Goal: Information Seeking & Learning: Learn about a topic

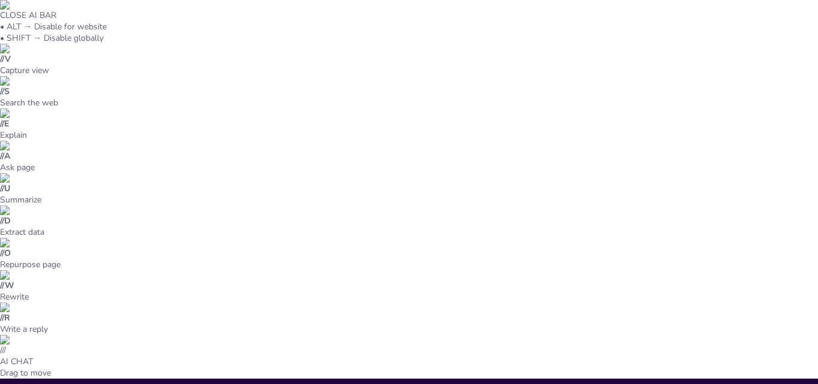
type input "Fármacos Hipoglucemiantes en Diabetes: Exploración de las Cinco Familias Terapé…"
checkbox input "true"
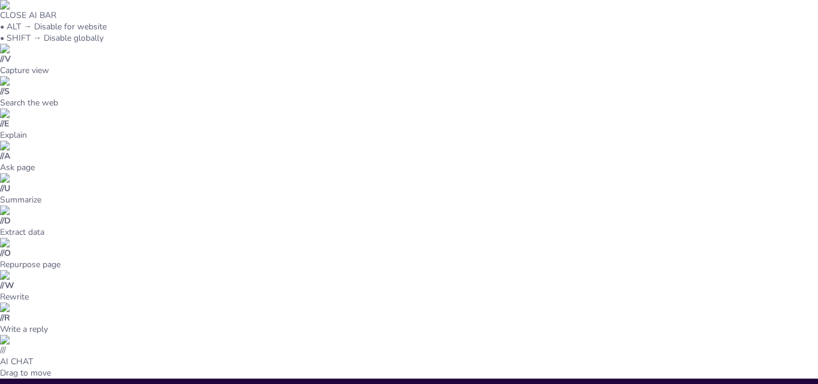
checkbox input "true"
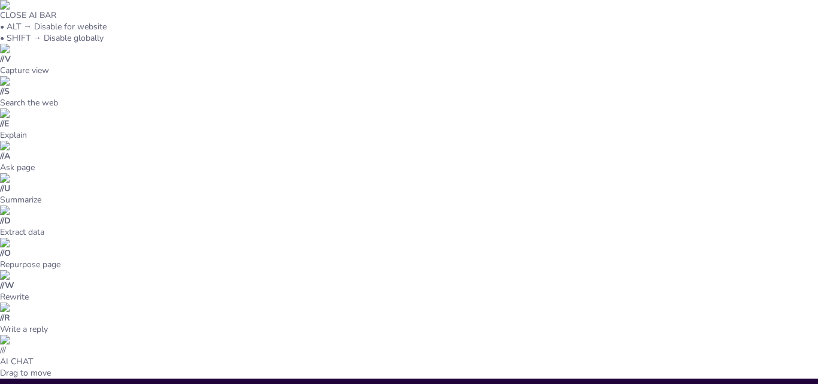
checkbox input "true"
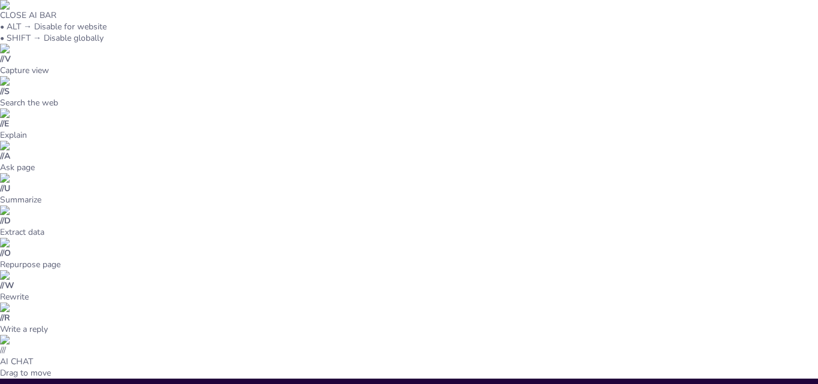
checkbox input "true"
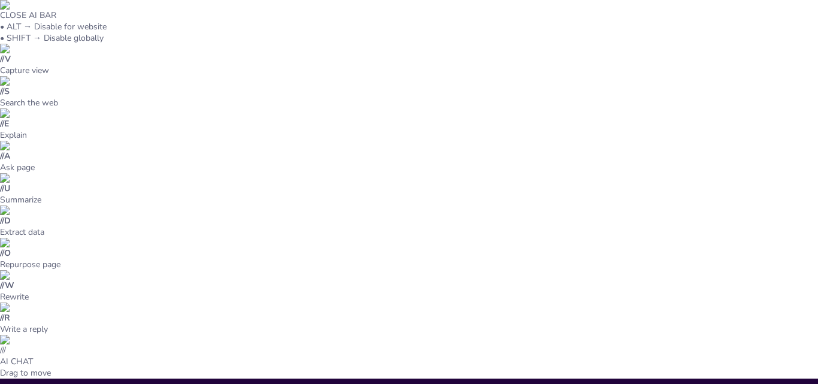
checkbox input "true"
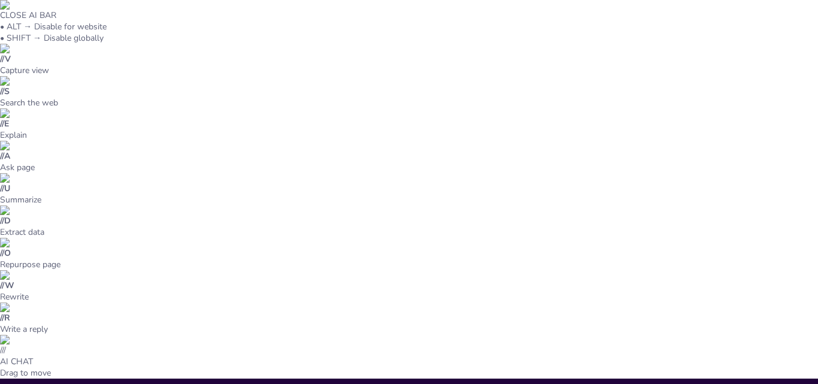
checkbox input "true"
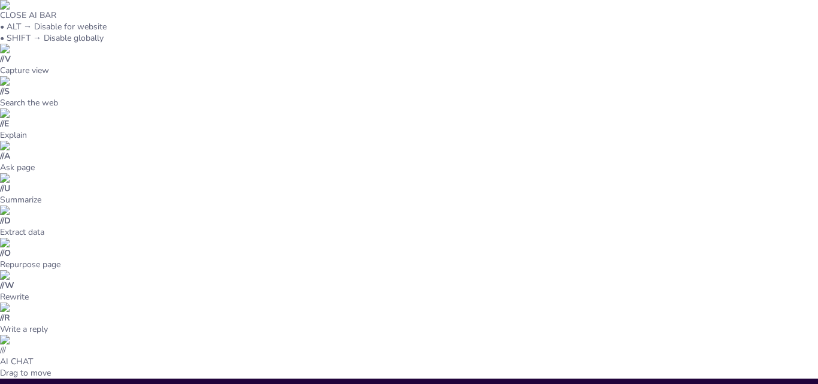
checkbox input "true"
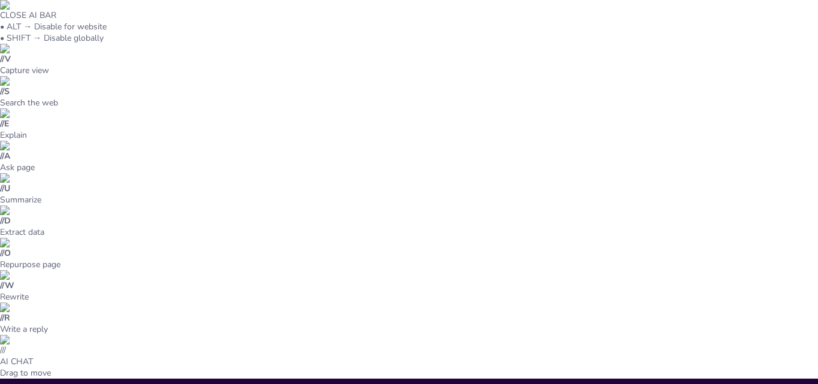
checkbox input "true"
type textarea "Los fármacos hipoglucemiantes son fundamentales para el tratamiento de la diabe…"
checkbox input "true"
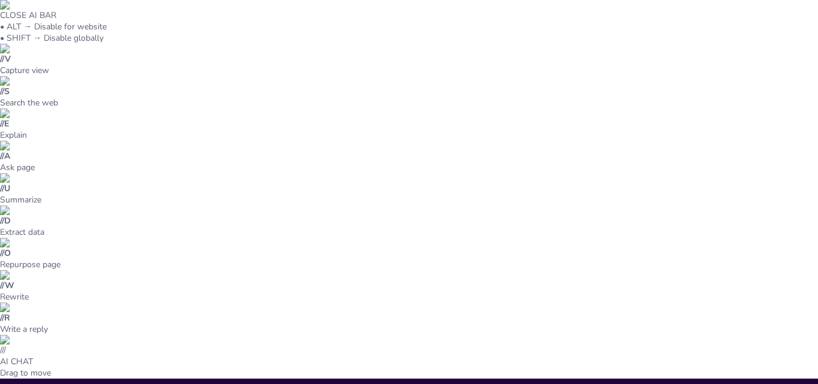
checkbox input "true"
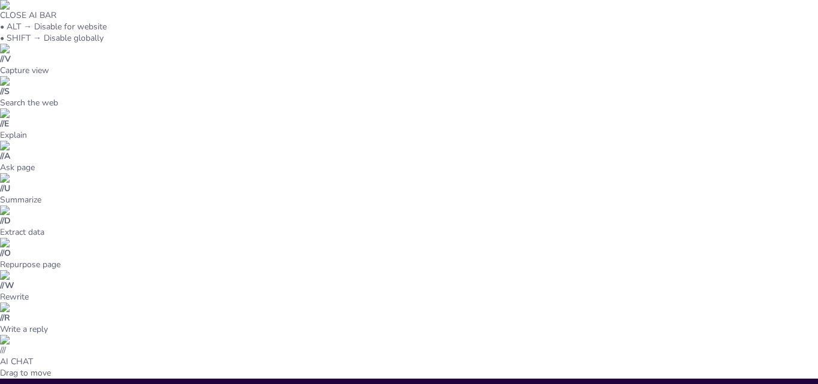
checkbox input "true"
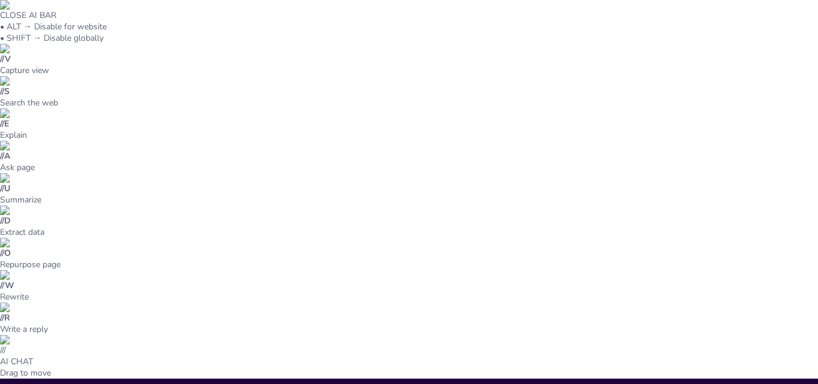
checkbox input "true"
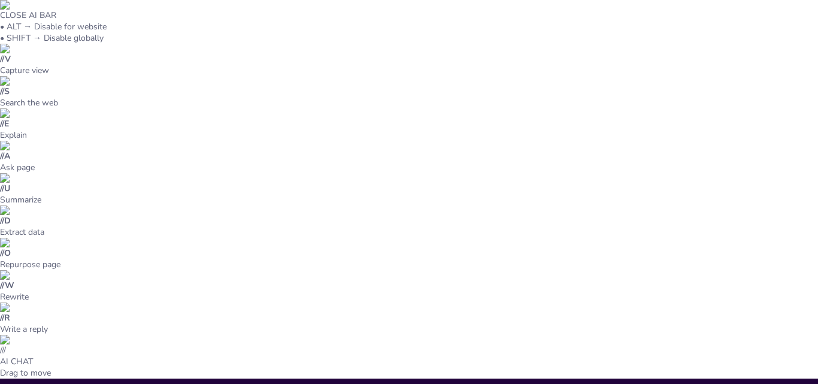
checkbox input "true"
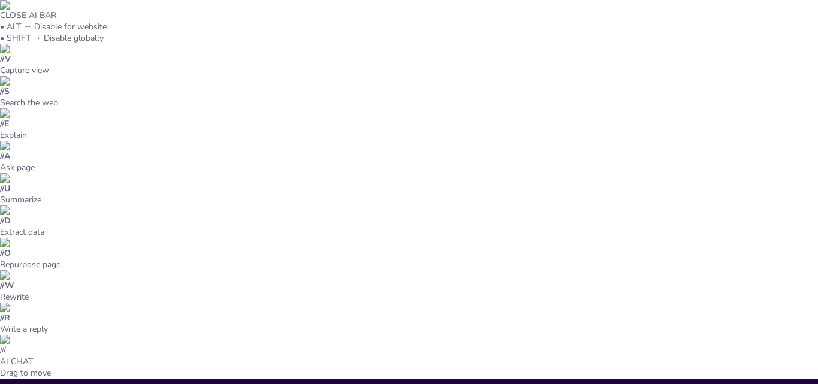
checkbox input "true"
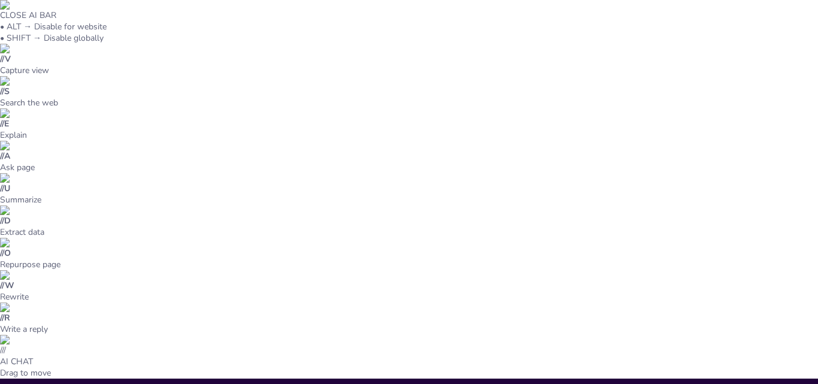
checkbox input "true"
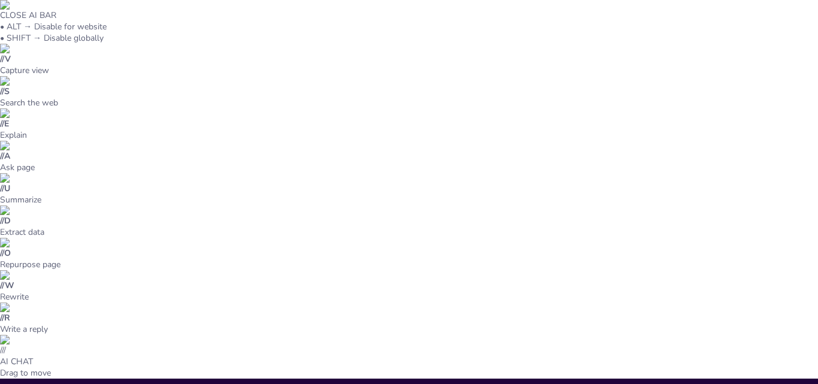
checkbox input "true"
type input "32"
checkbox input "true"
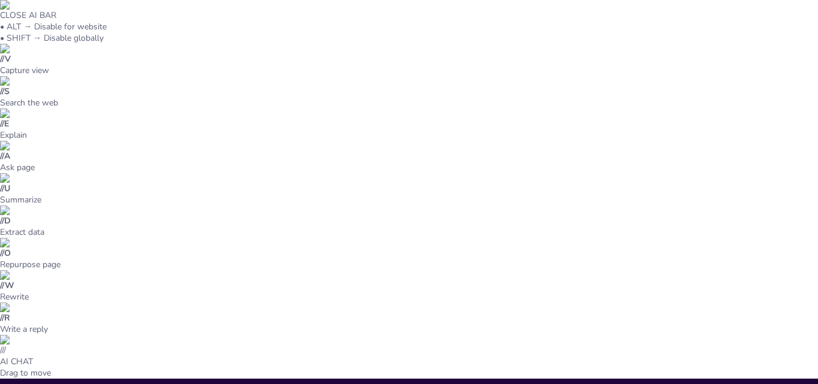
checkbox input "true"
drag, startPoint x: 289, startPoint y: 154, endPoint x: 292, endPoint y: 210, distance: 55.7
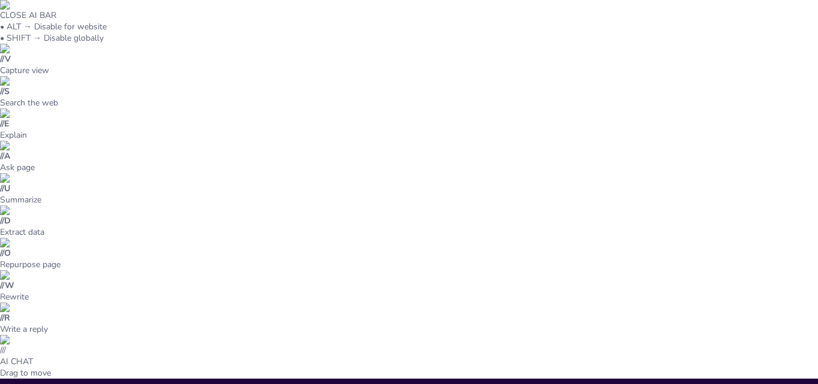
checkbox input "true"
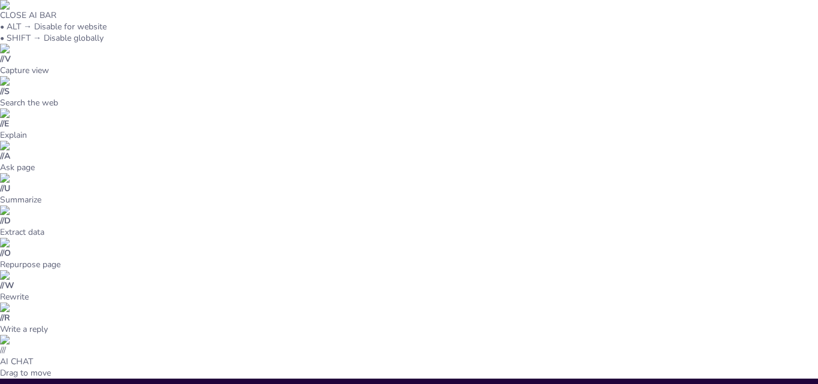
checkbox input "true"
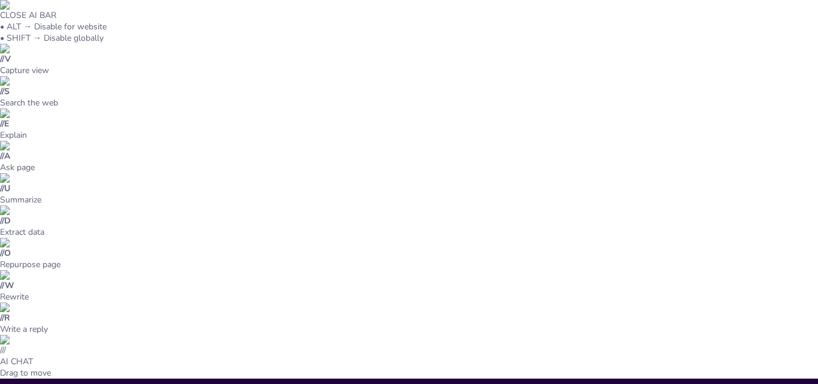
checkbox input "true"
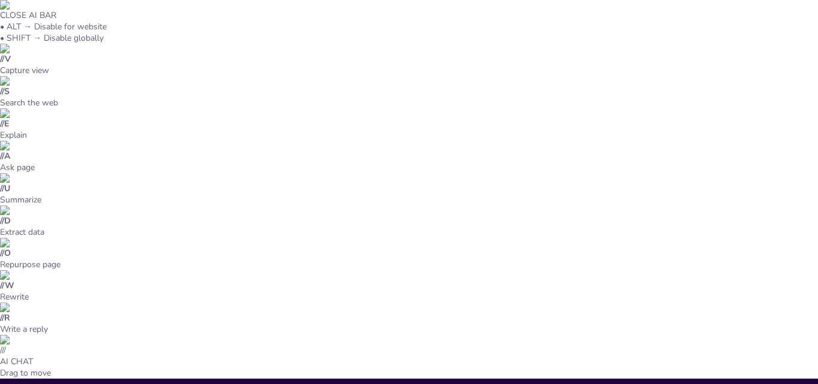
checkbox input "true"
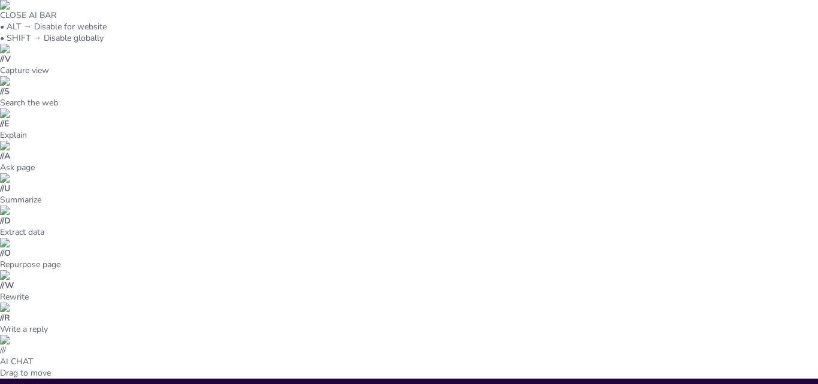
checkbox input "true"
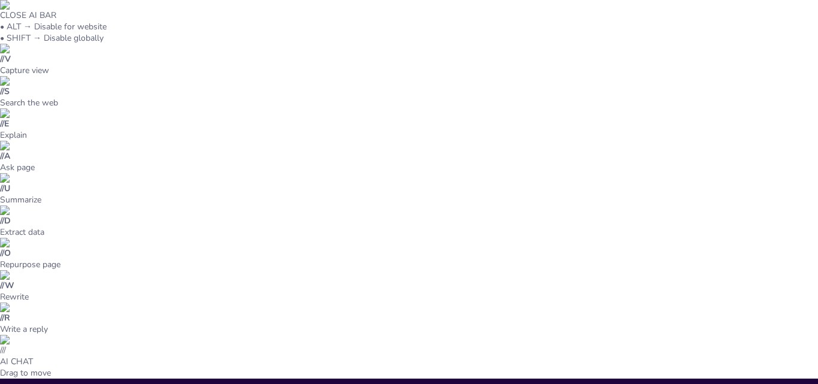
checkbox input "true"
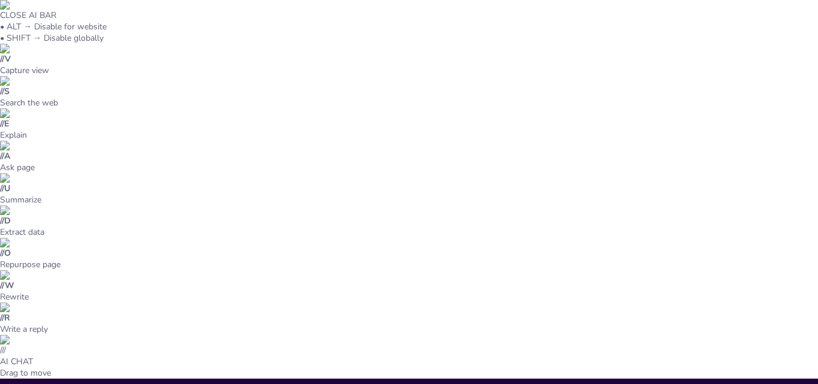
checkbox input "true"
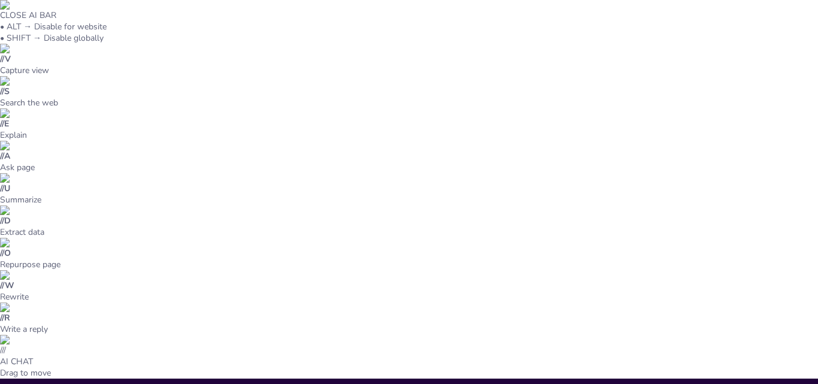
checkbox input "true"
type input "--"
checkbox input "true"
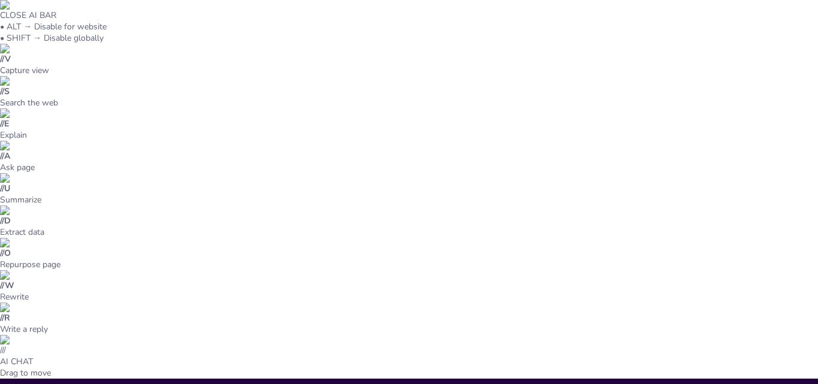
checkbox input "true"
type input "48"
checkbox input "true"
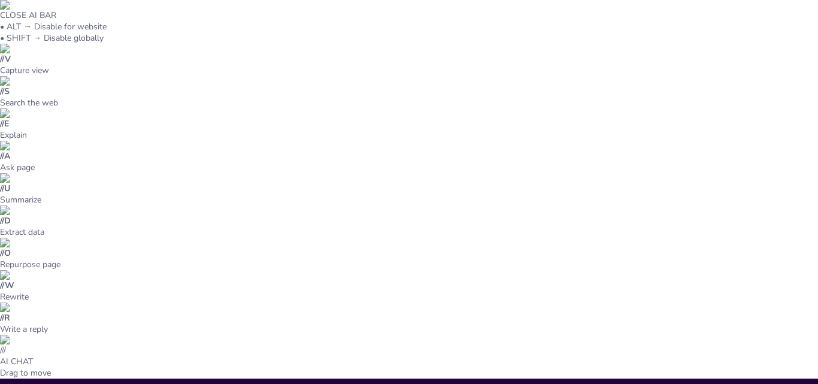
checkbox input "true"
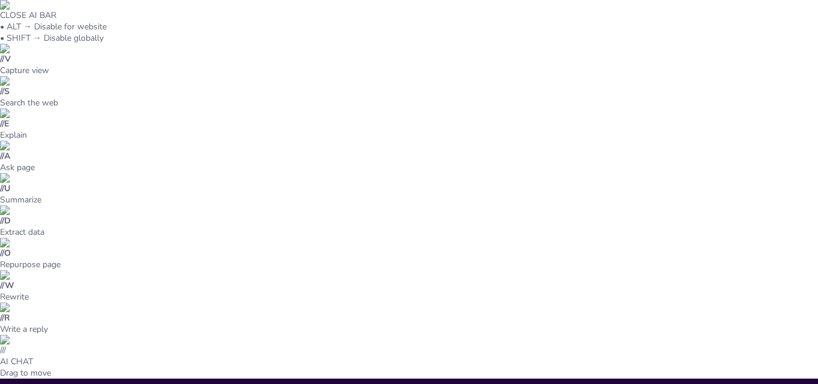
checkbox input "true"
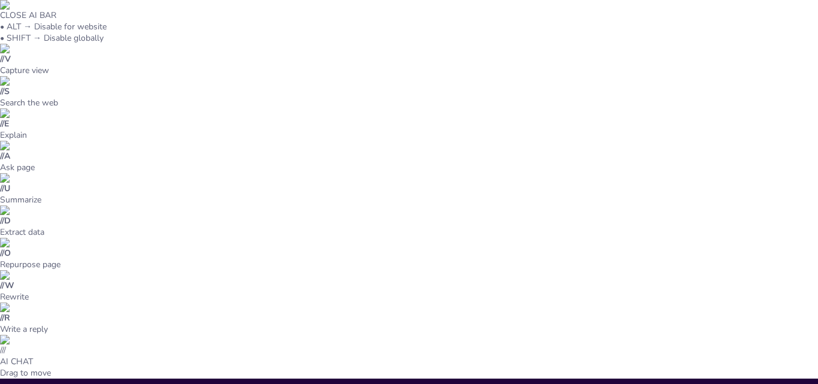
checkbox input "true"
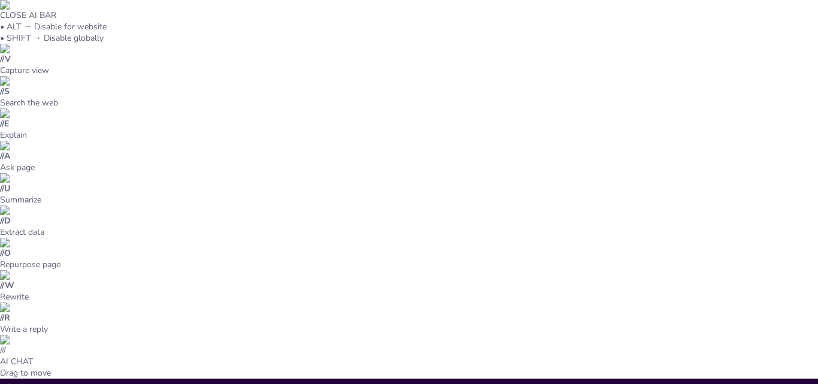
checkbox input "true"
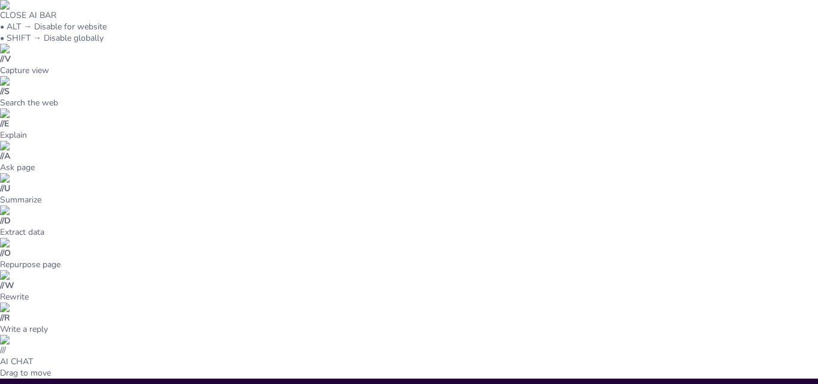
checkbox input "true"
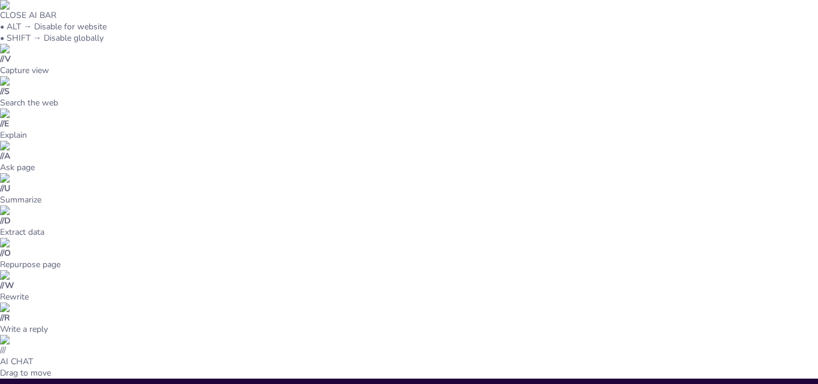
checkbox input "true"
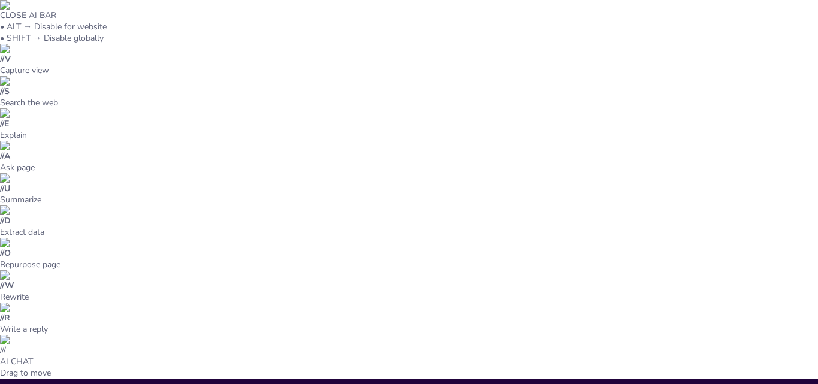
checkbox input "true"
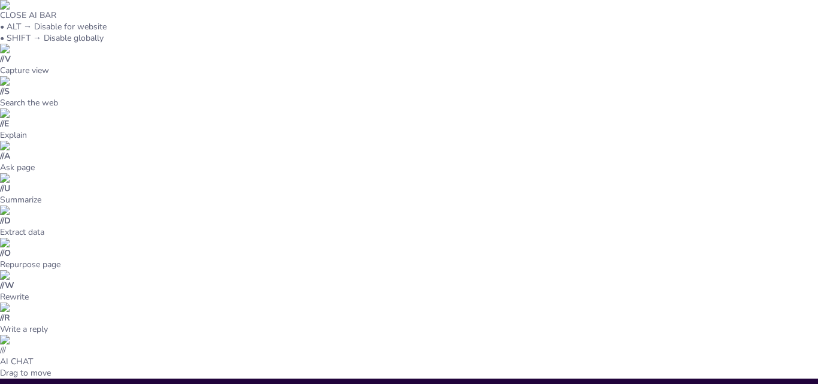
checkbox input "true"
drag, startPoint x: 296, startPoint y: 125, endPoint x: 296, endPoint y: 169, distance: 44.9
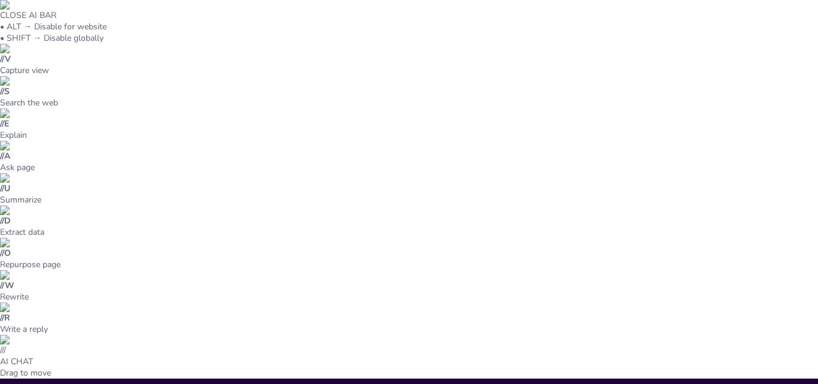
checkbox input "true"
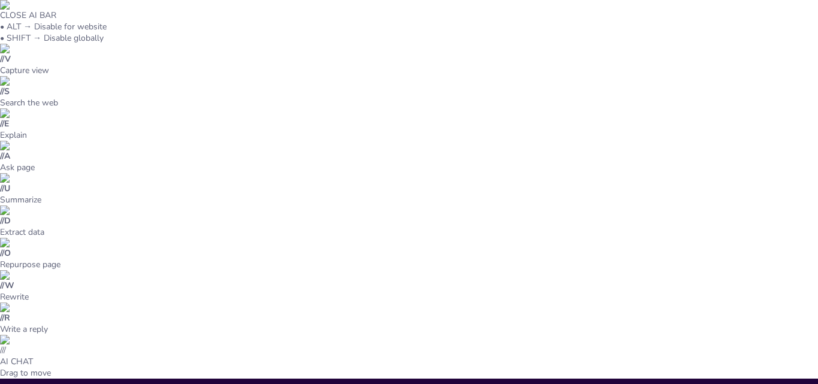
checkbox input "true"
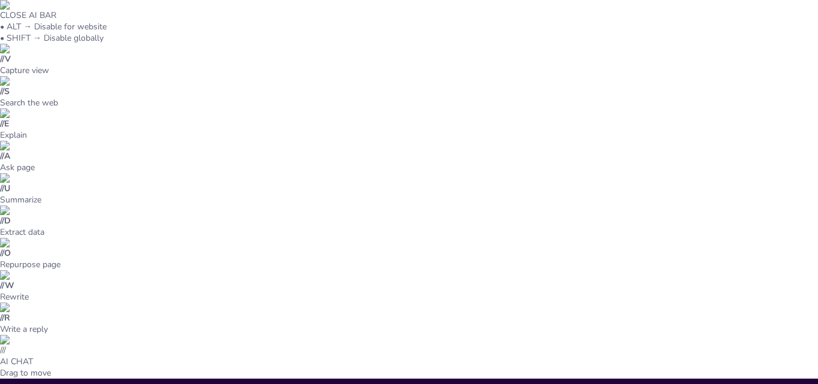
checkbox input "true"
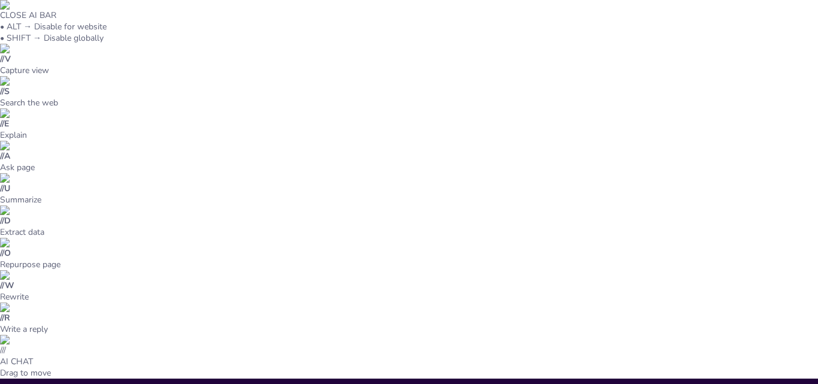
checkbox input "true"
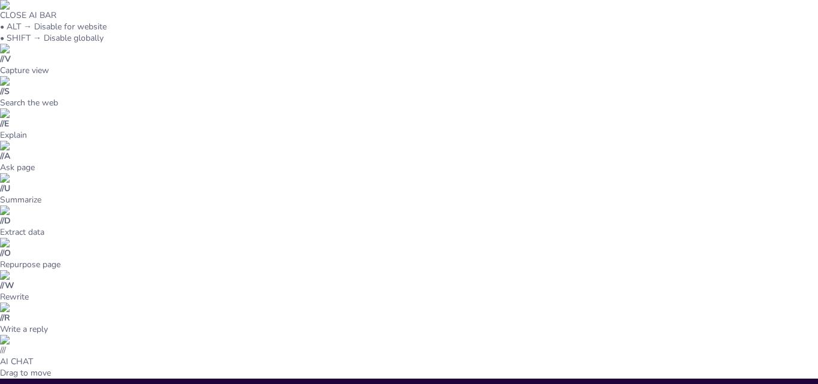
checkbox input "true"
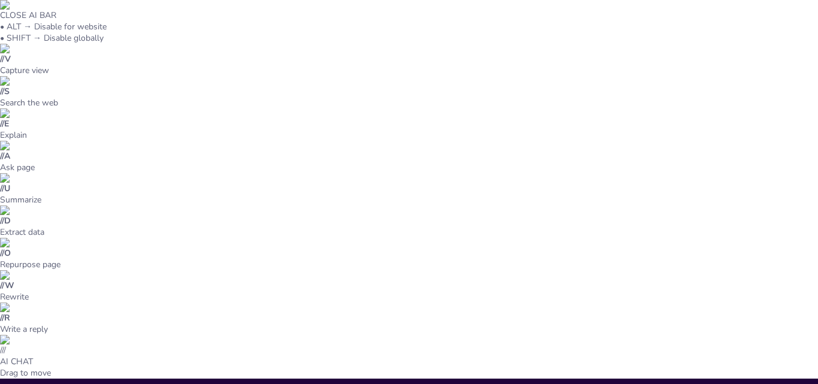
checkbox input "true"
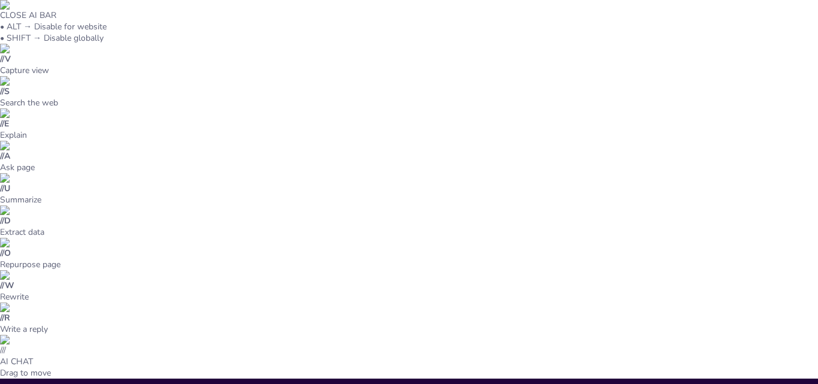
checkbox input "true"
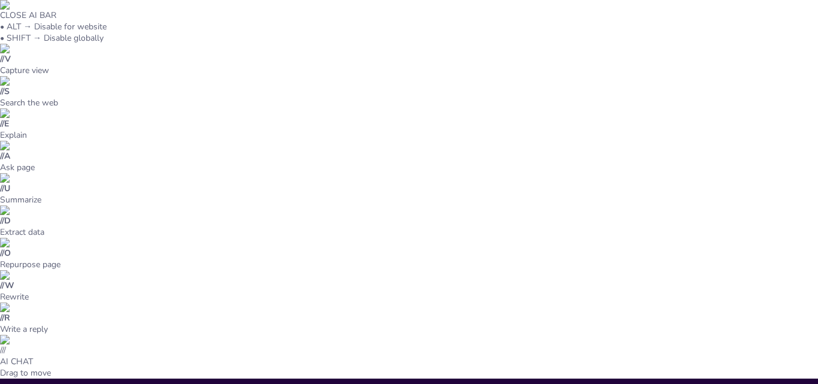
checkbox input "true"
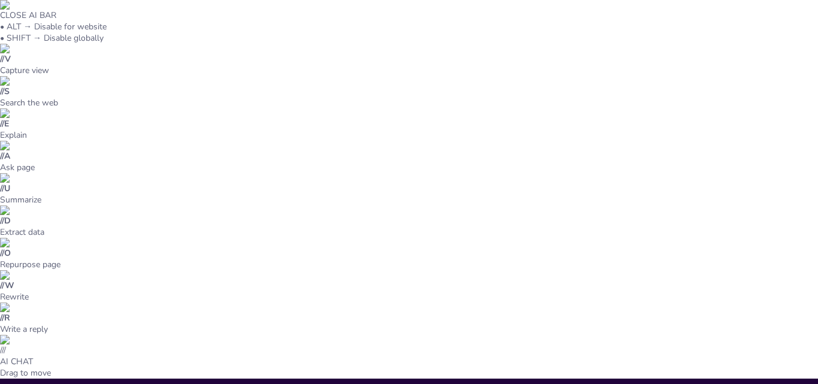
checkbox input "true"
drag, startPoint x: 253, startPoint y: 155, endPoint x: 255, endPoint y: 199, distance: 43.7
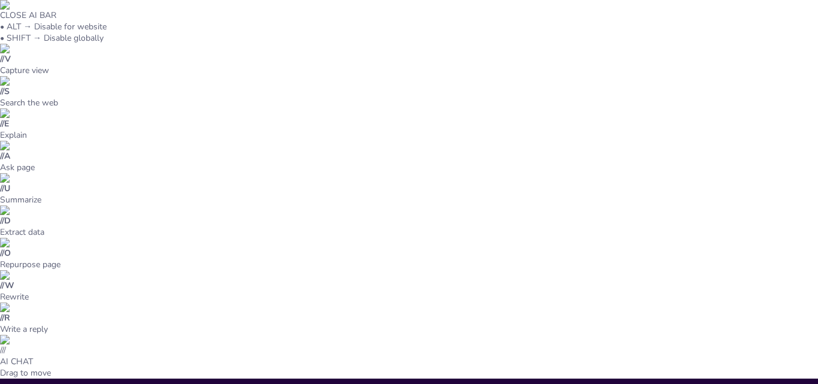
drag, startPoint x: 238, startPoint y: 127, endPoint x: 236, endPoint y: 157, distance: 30.6
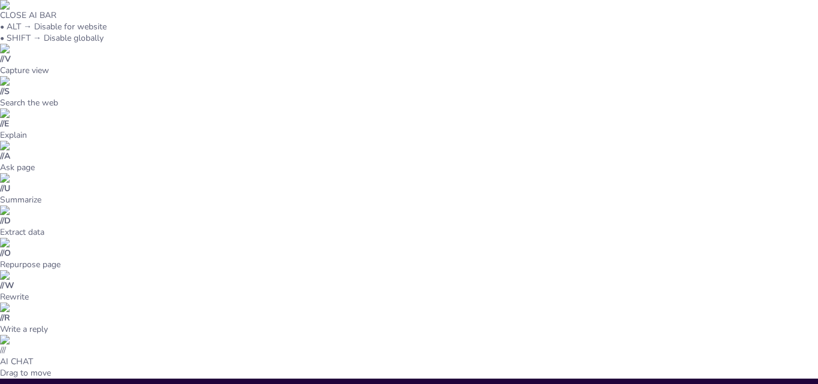
scroll to position [2, 0]
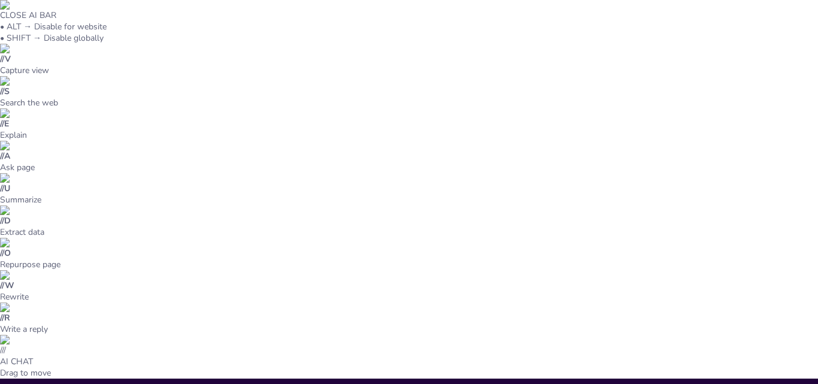
drag, startPoint x: 377, startPoint y: 172, endPoint x: 183, endPoint y: 176, distance: 194.6
copy p "ntroducción a los Fármacos Hipoglucemiantes"
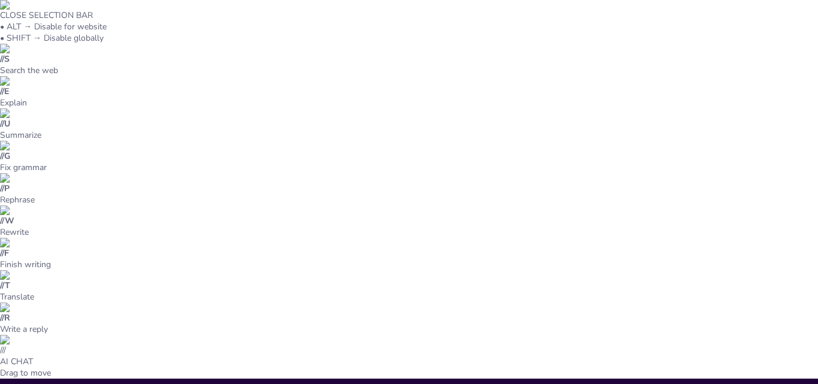
drag, startPoint x: 305, startPoint y: 235, endPoint x: 302, endPoint y: 259, distance: 24.1
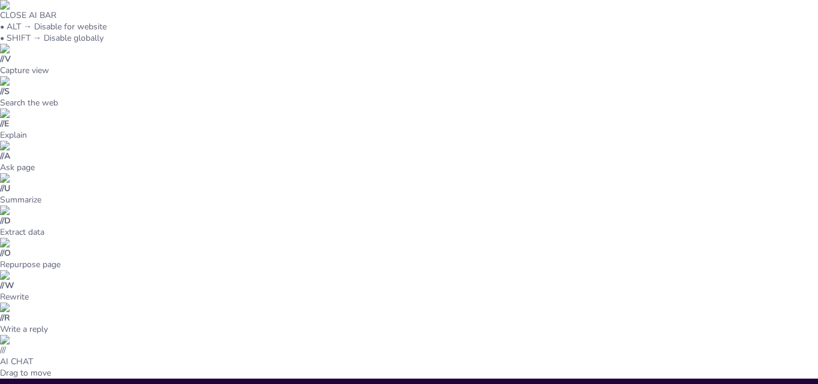
drag, startPoint x: 357, startPoint y: 245, endPoint x: 181, endPoint y: 205, distance: 179.9
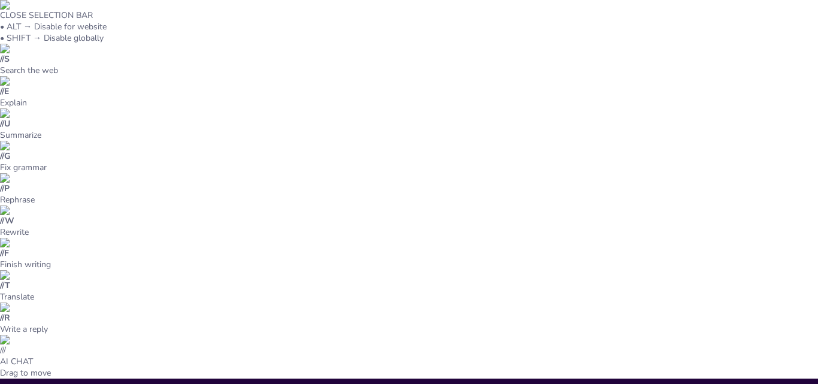
drag, startPoint x: 186, startPoint y: 211, endPoint x: 366, endPoint y: 253, distance: 184.5
copy div "Los fármacos hipoglucemiantes son cruciales para el manejo de la diabetes. Los …"
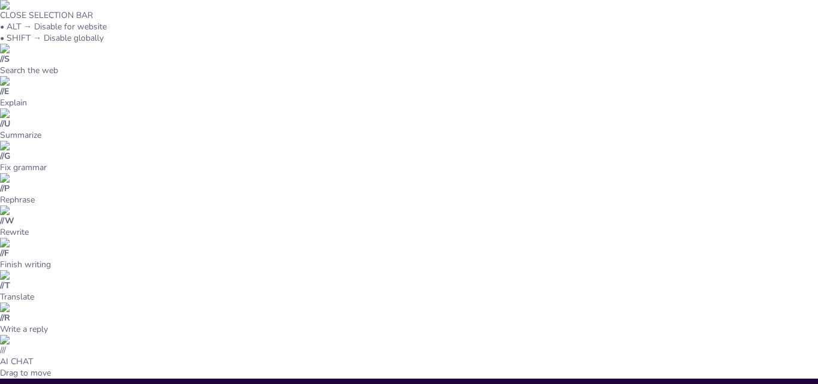
drag, startPoint x: 319, startPoint y: 159, endPoint x: 183, endPoint y: 160, distance: 136.5
copy p "Clasificación de los Tratamientos"
drag, startPoint x: 314, startPoint y: 208, endPoint x: 335, endPoint y: 230, distance: 30.1
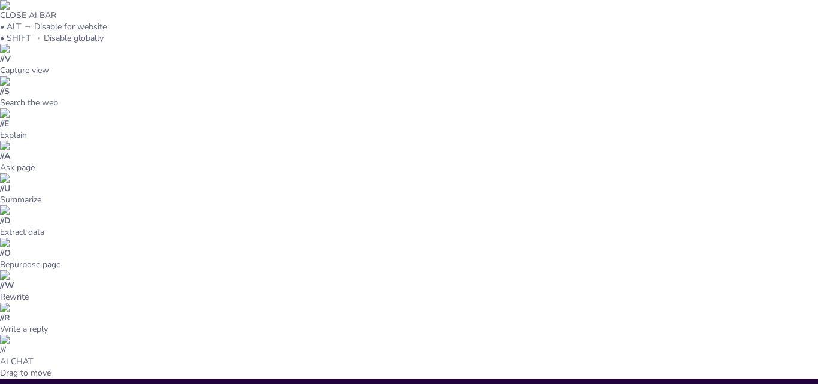
drag, startPoint x: 350, startPoint y: 230, endPoint x: 187, endPoint y: 196, distance: 167.1
copy div "Existen cinco familias terapéuticas para la diabetes. Cada familia tiene un mec…"
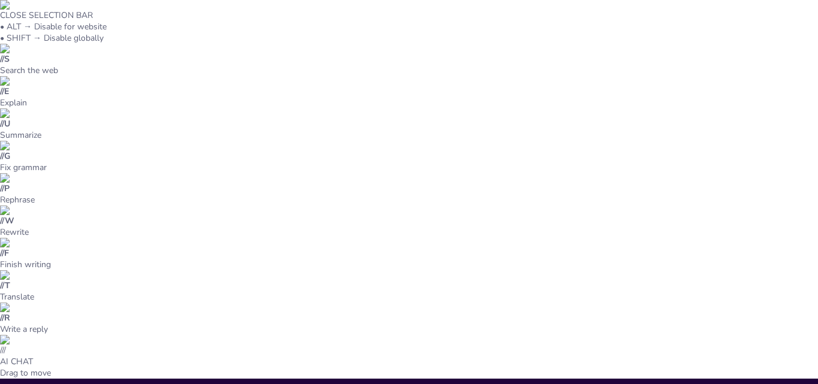
drag, startPoint x: 308, startPoint y: 166, endPoint x: 318, endPoint y: 178, distance: 16.1
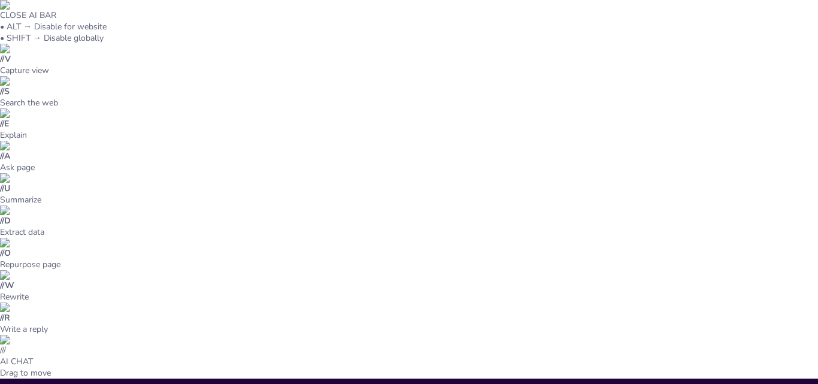
drag, startPoint x: 323, startPoint y: 171, endPoint x: 219, endPoint y: 148, distance: 106.6
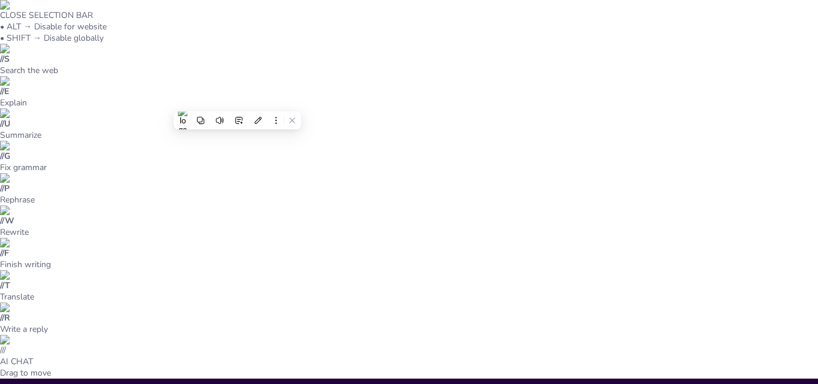
drag, startPoint x: 332, startPoint y: 177, endPoint x: 187, endPoint y: 139, distance: 150.3
drag, startPoint x: 188, startPoint y: 141, endPoint x: 352, endPoint y: 192, distance: 171.5
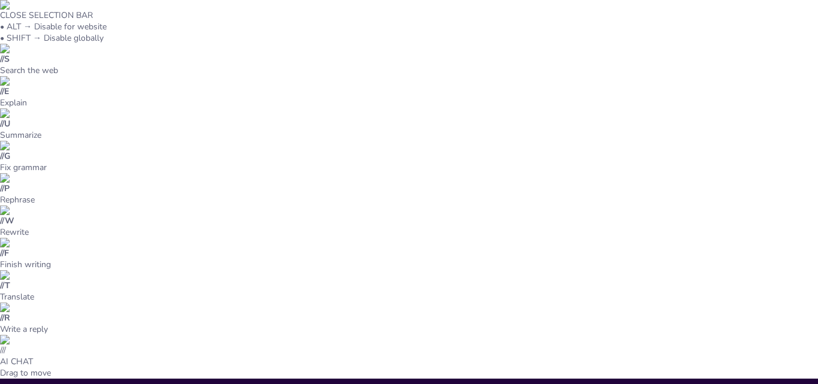
click at [315, 211] on icon at bounding box center [314, 209] width 7 height 7
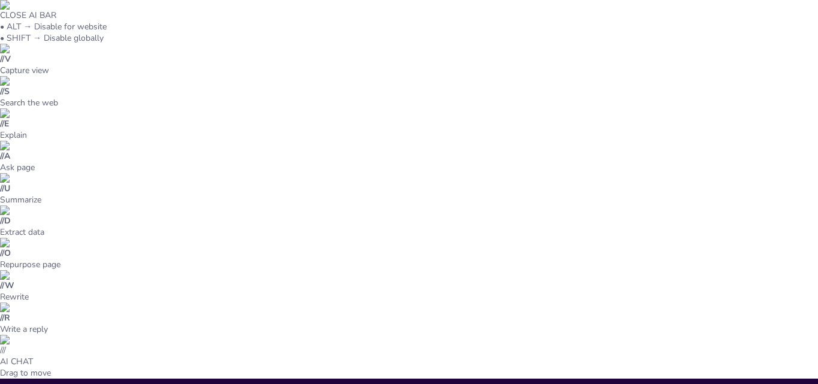
drag, startPoint x: 379, startPoint y: 144, endPoint x: 379, endPoint y: 150, distance: 6.6
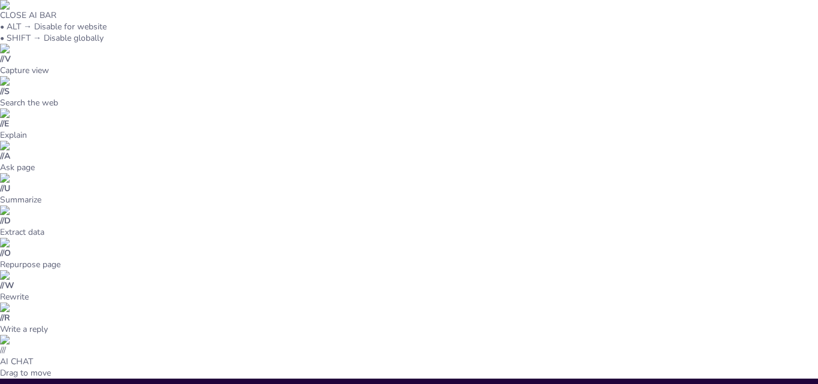
drag, startPoint x: 384, startPoint y: 151, endPoint x: 376, endPoint y: 193, distance: 42.7
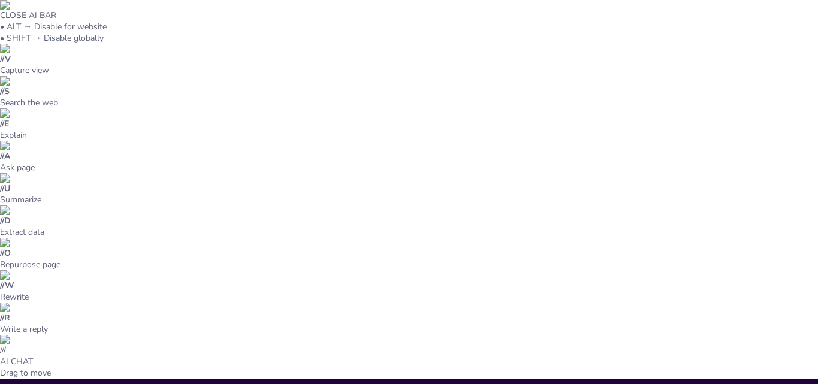
drag, startPoint x: 385, startPoint y: 140, endPoint x: 323, endPoint y: 129, distance: 62.6
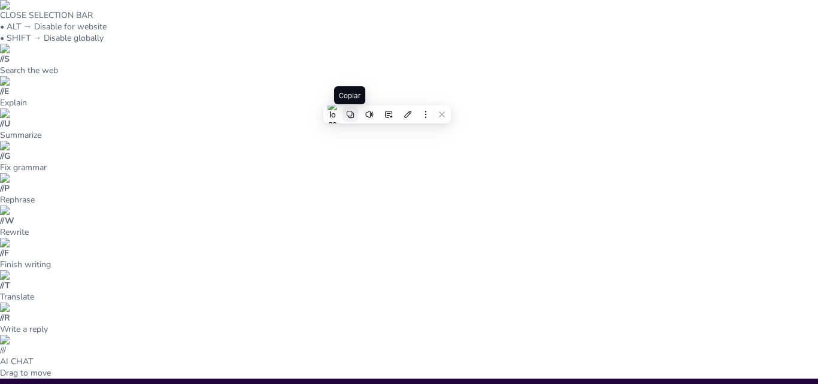
click at [351, 116] on icon at bounding box center [350, 114] width 7 height 7
drag, startPoint x: 364, startPoint y: 177, endPoint x: 365, endPoint y: 156, distance: 21.6
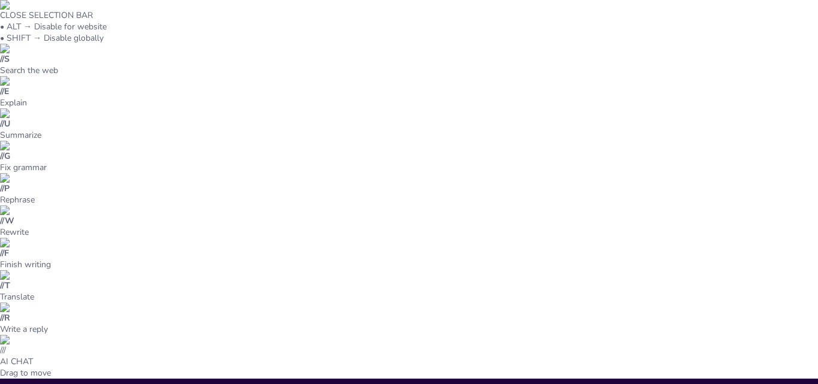
drag, startPoint x: 344, startPoint y: 235, endPoint x: 318, endPoint y: 163, distance: 76.3
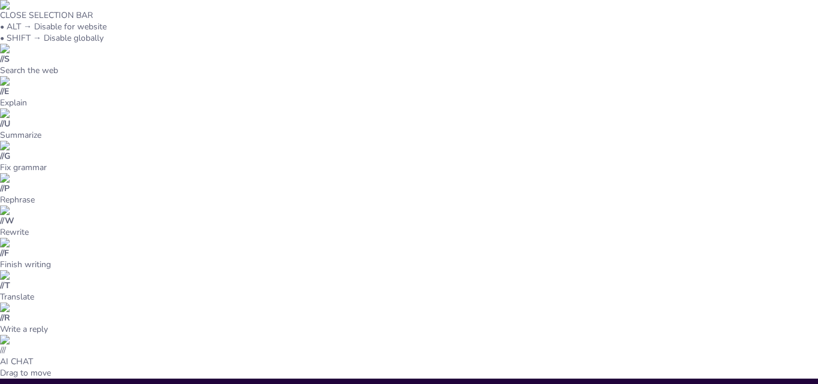
drag, startPoint x: 318, startPoint y: 166, endPoint x: 365, endPoint y: 244, distance: 91.6
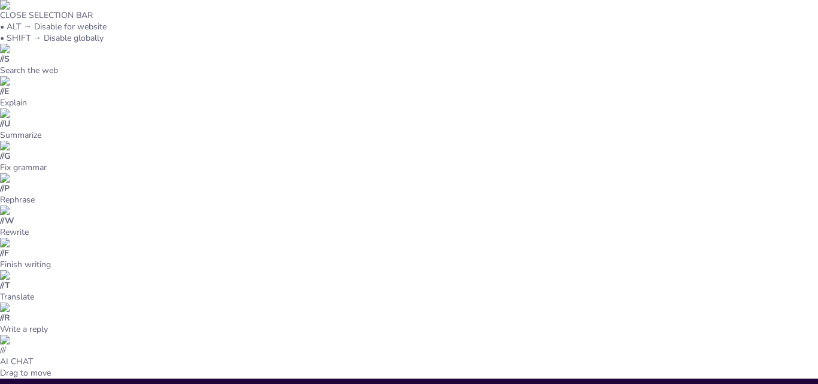
drag, startPoint x: 318, startPoint y: 164, endPoint x: 344, endPoint y: 235, distance: 75.7
click at [309, 254] on icon at bounding box center [307, 253] width 8 height 8
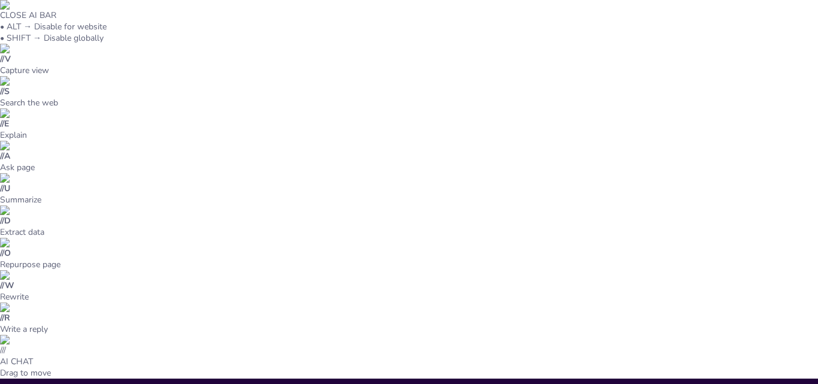
drag, startPoint x: 236, startPoint y: 199, endPoint x: 227, endPoint y: 231, distance: 33.1
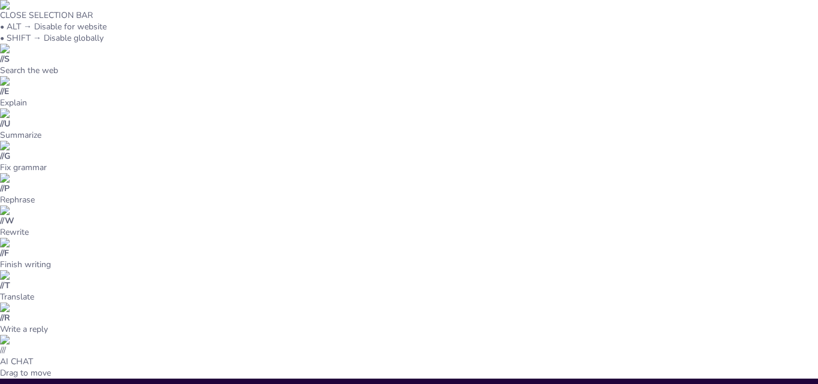
drag, startPoint x: 212, startPoint y: 227, endPoint x: 182, endPoint y: 150, distance: 82.8
click at [210, 138] on icon at bounding box center [208, 134] width 7 height 7
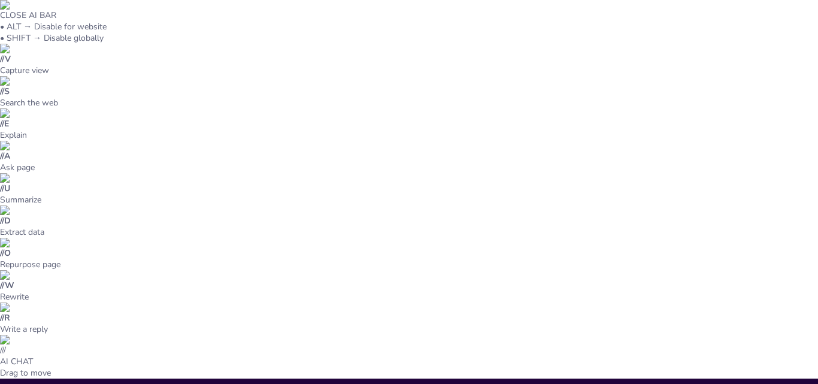
drag, startPoint x: 307, startPoint y: 166, endPoint x: 300, endPoint y: 229, distance: 62.7
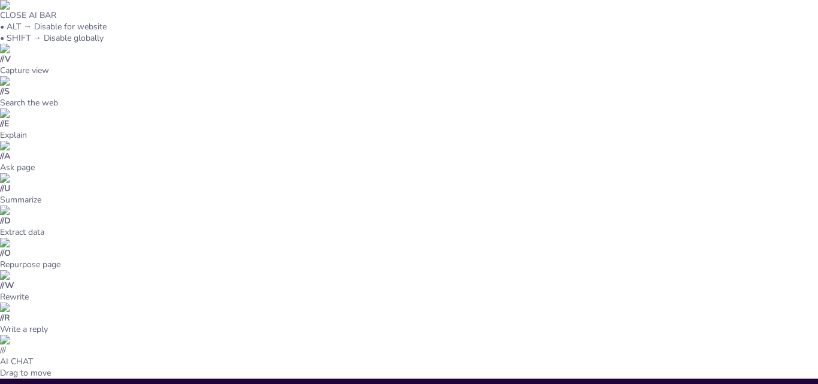
drag, startPoint x: 318, startPoint y: 199, endPoint x: 184, endPoint y: 148, distance: 143.4
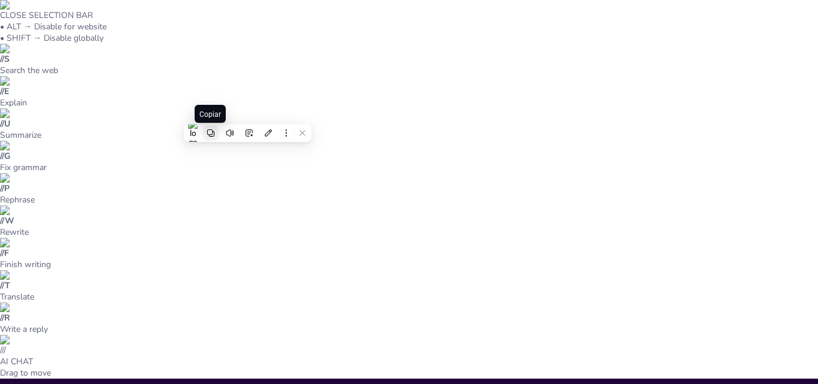
click at [210, 132] on icon at bounding box center [211, 133] width 8 height 8
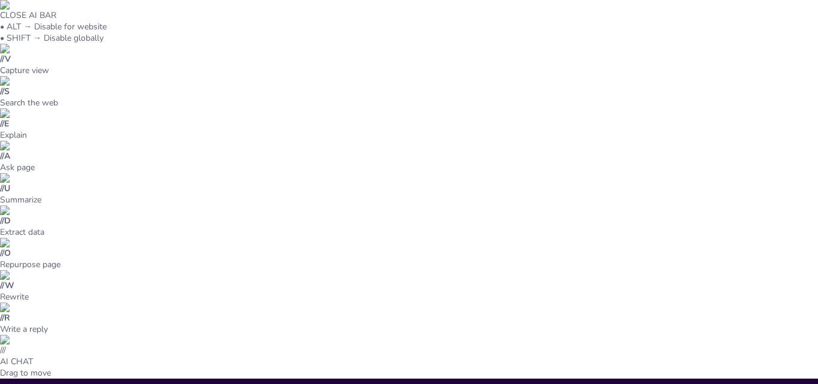
scroll to position [180, 0]
drag, startPoint x: 358, startPoint y: 123, endPoint x: 175, endPoint y: 129, distance: 183.3
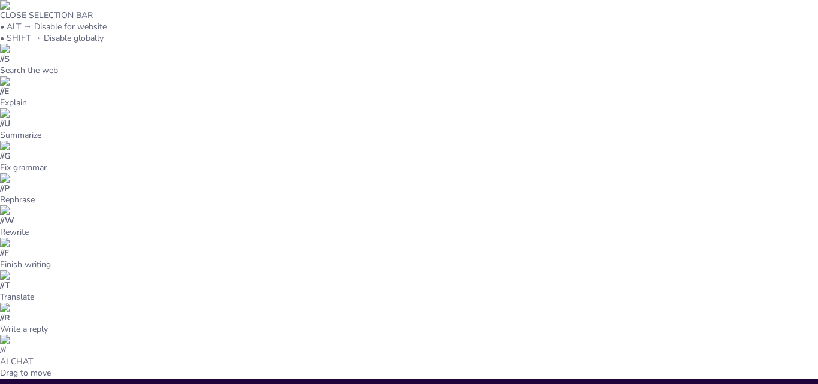
click at [141, 146] on icon at bounding box center [137, 147] width 7 height 7
drag, startPoint x: 309, startPoint y: 166, endPoint x: 307, endPoint y: 206, distance: 39.6
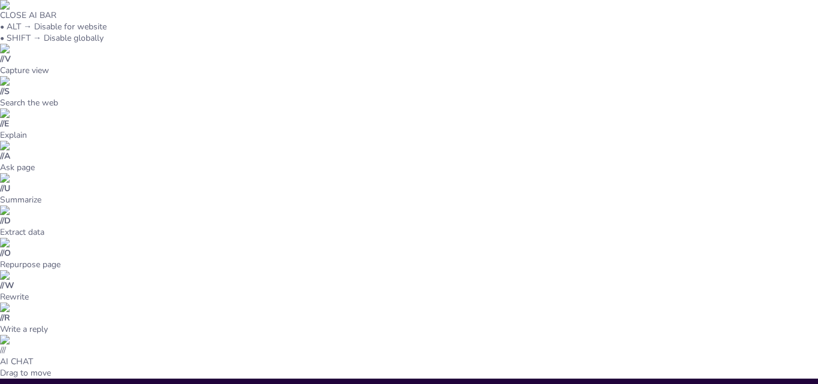
drag, startPoint x: 312, startPoint y: 184, endPoint x: 183, endPoint y: 148, distance: 133.6
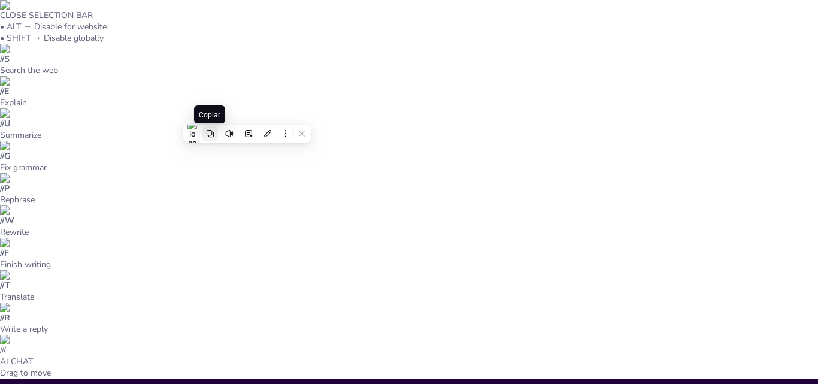
click at [212, 128] on button at bounding box center [210, 134] width 16 height 16
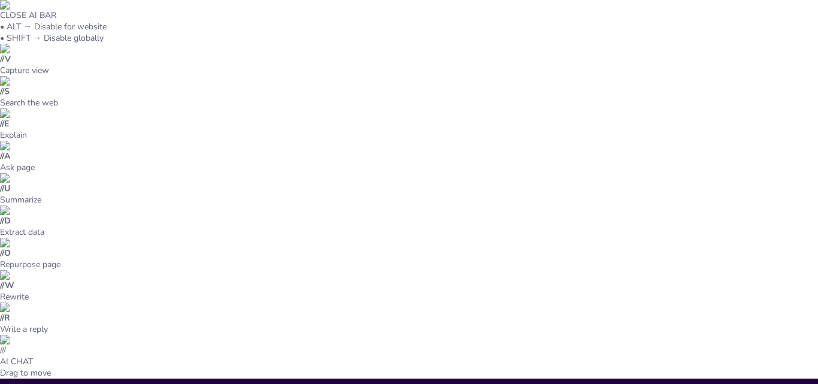
drag, startPoint x: 318, startPoint y: 123, endPoint x: 179, endPoint y: 126, distance: 139.5
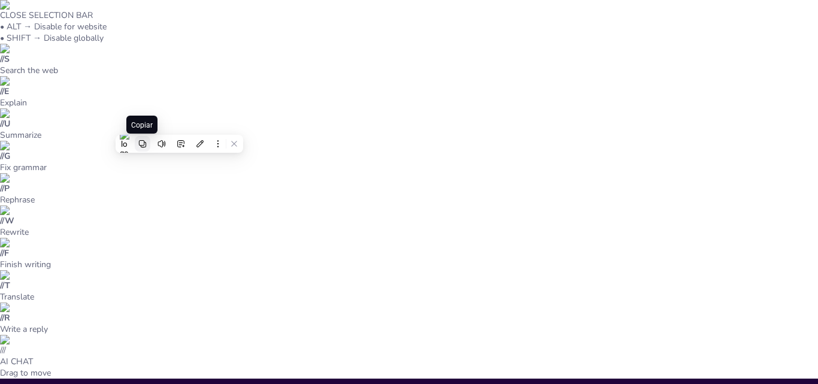
click at [139, 144] on icon at bounding box center [141, 143] width 7 height 7
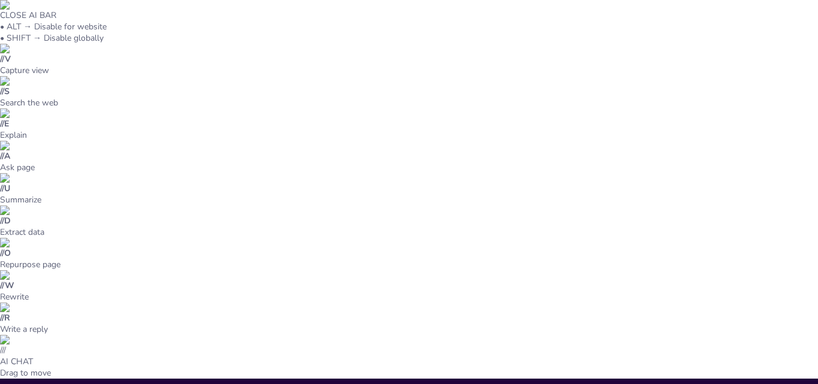
drag, startPoint x: 308, startPoint y: 163, endPoint x: 306, endPoint y: 212, distance: 49.7
drag, startPoint x: 318, startPoint y: 190, endPoint x: 176, endPoint y: 142, distance: 150.5
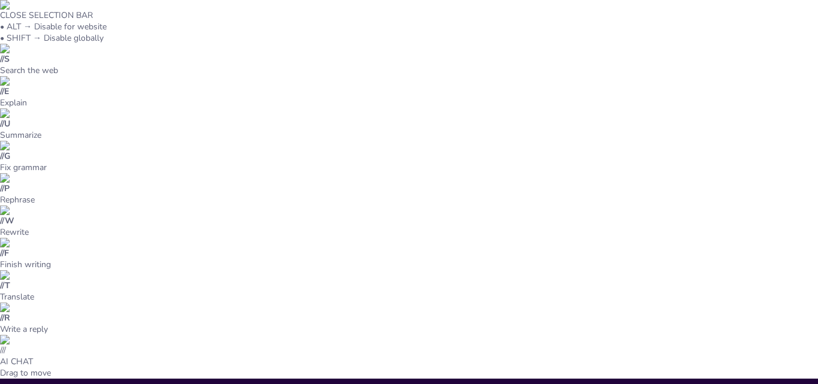
click at [202, 128] on icon at bounding box center [202, 126] width 7 height 7
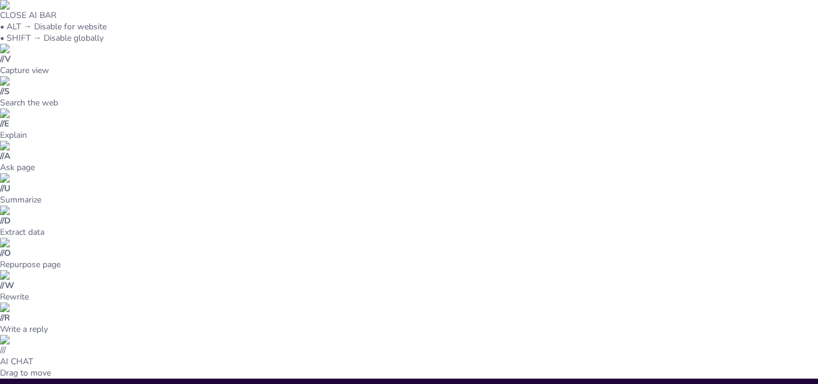
scroll to position [463, 0]
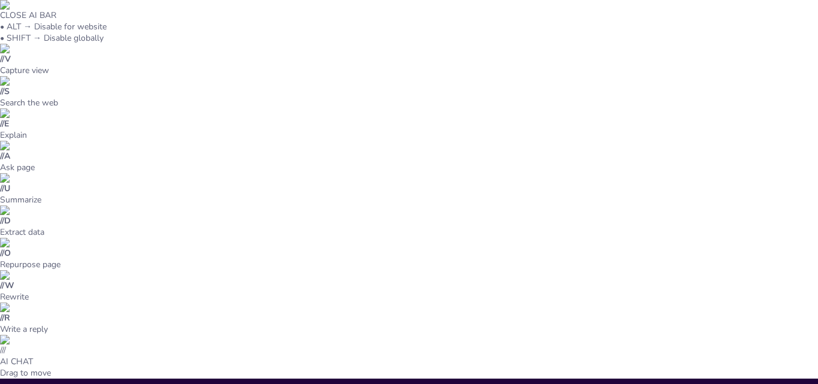
scroll to position [2, 0]
